Goal: Transaction & Acquisition: Download file/media

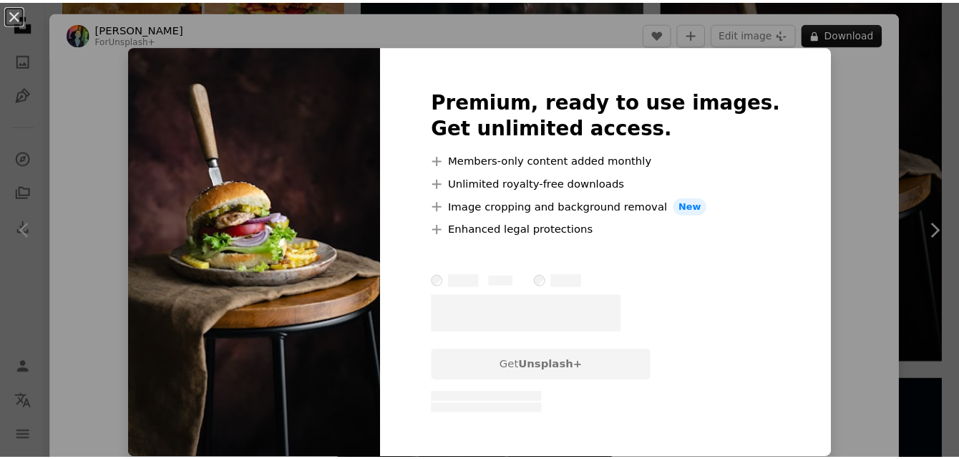
scroll to position [859, 0]
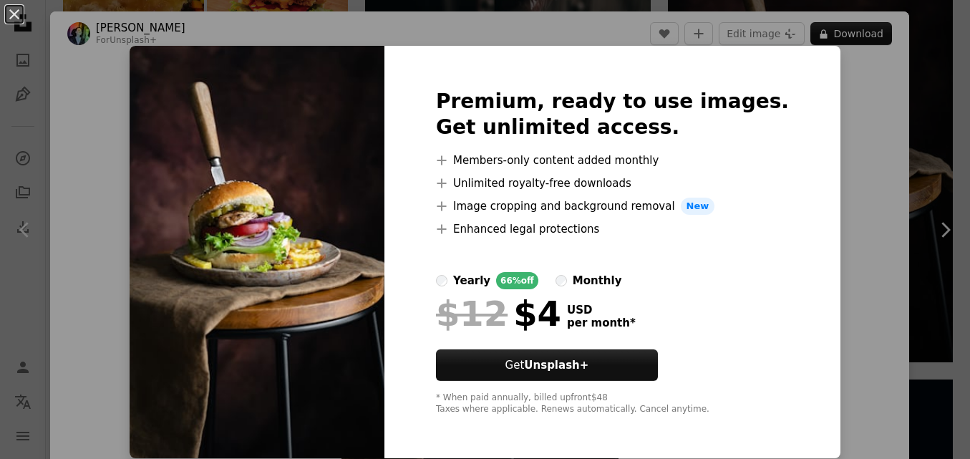
click at [895, 127] on div "An X shape Premium, ready to use images. Get unlimited access. A plus sign Memb…" at bounding box center [485, 229] width 970 height 459
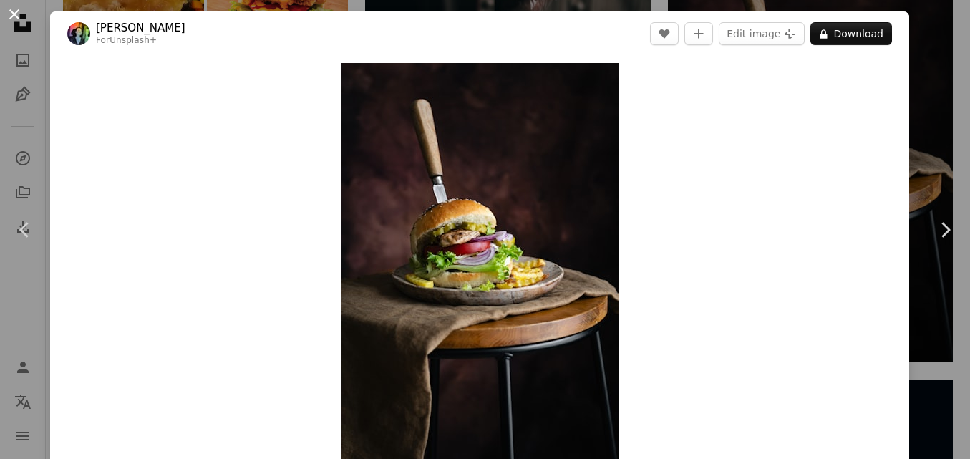
click at [22, 8] on button "An X shape" at bounding box center [14, 14] width 17 height 17
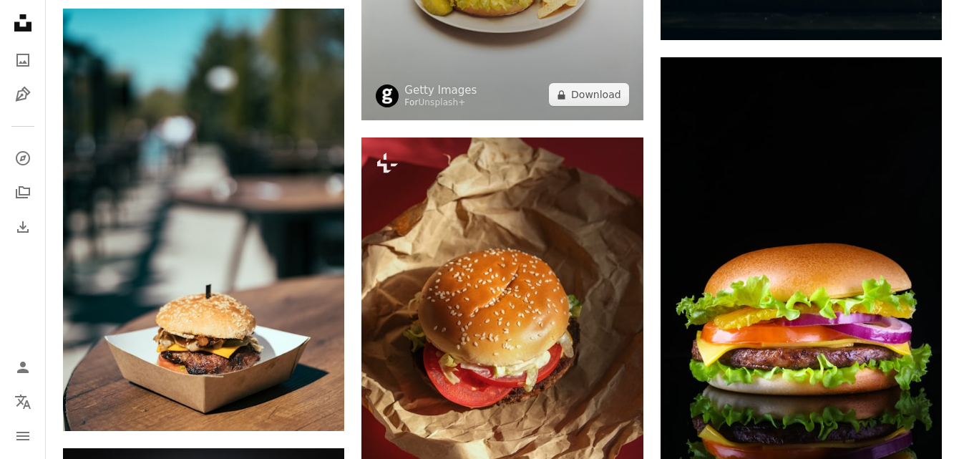
scroll to position [1647, 0]
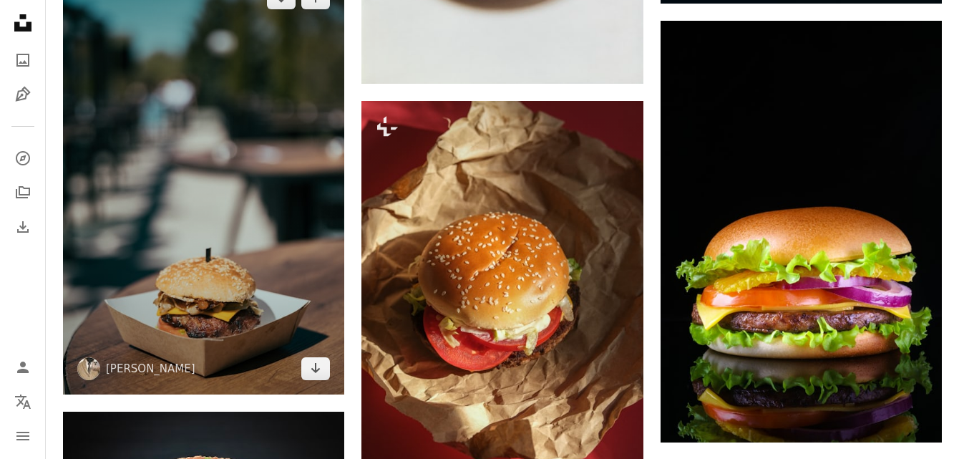
click at [193, 267] on img at bounding box center [203, 183] width 281 height 422
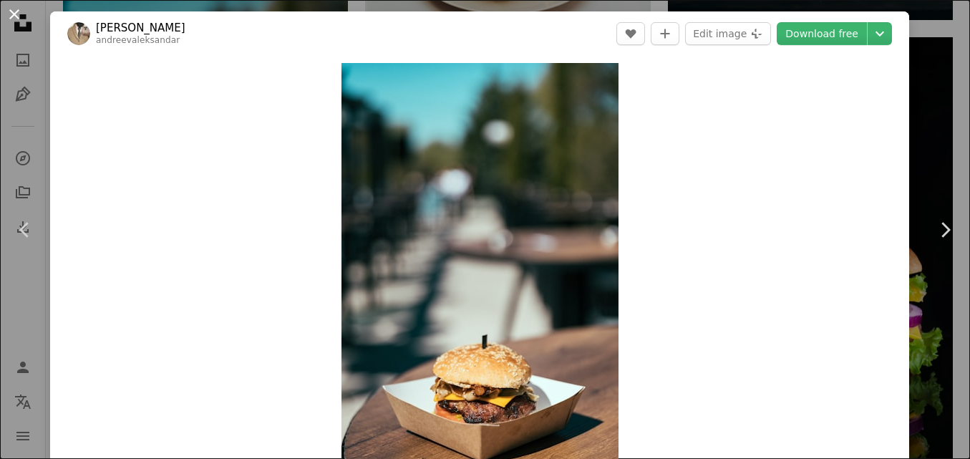
click at [14, 6] on button "An X shape" at bounding box center [14, 14] width 17 height 17
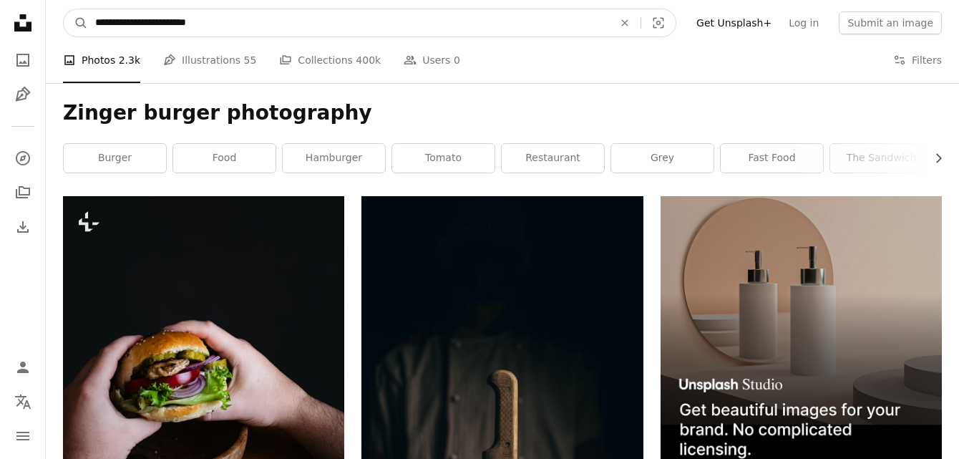
drag, startPoint x: 226, startPoint y: 22, endPoint x: 158, endPoint y: 33, distance: 68.2
click at [158, 33] on input "**********" at bounding box center [348, 22] width 521 height 27
type input "**********"
click at [64, 9] on button "A magnifying glass" at bounding box center [76, 22] width 24 height 27
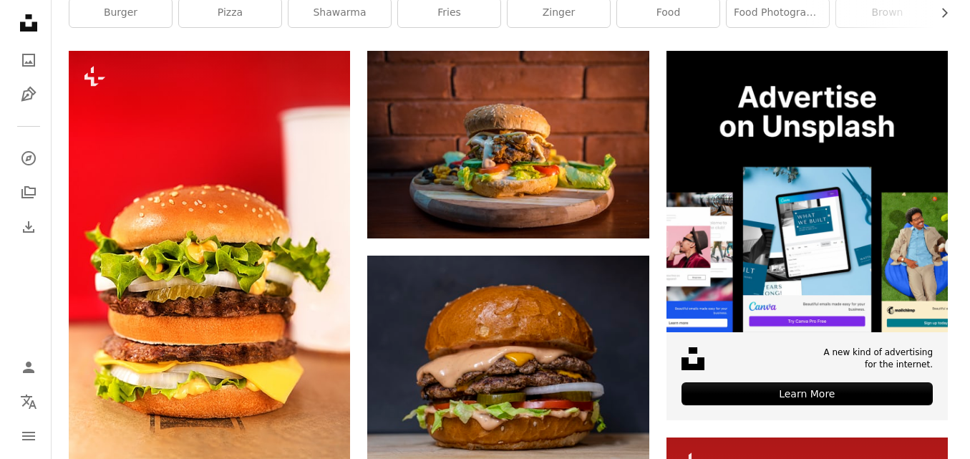
scroll to position [143, 0]
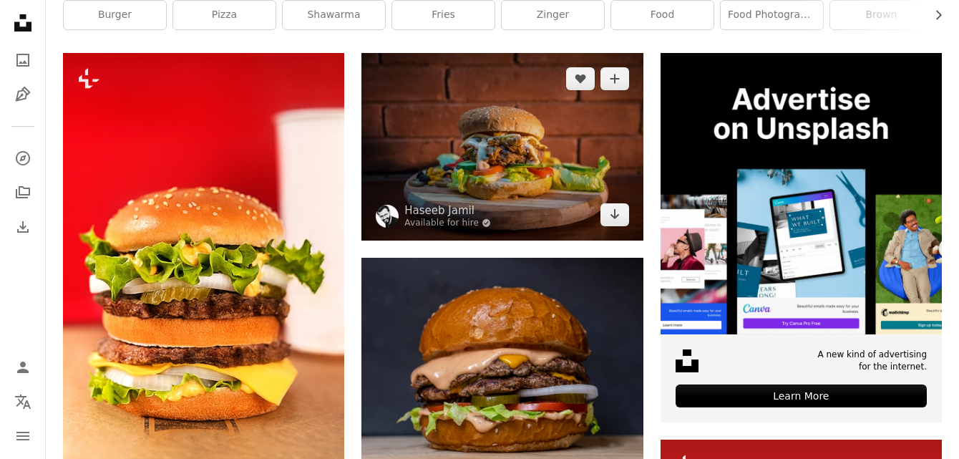
click at [513, 139] on img at bounding box center [502, 147] width 281 height 188
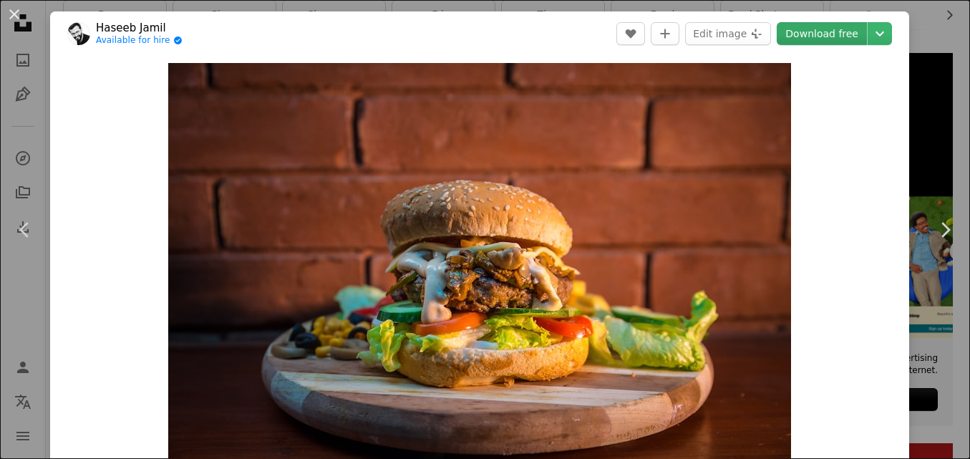
click at [828, 28] on link "Download free" at bounding box center [822, 33] width 90 height 23
